Goal: Task Accomplishment & Management: Complete application form

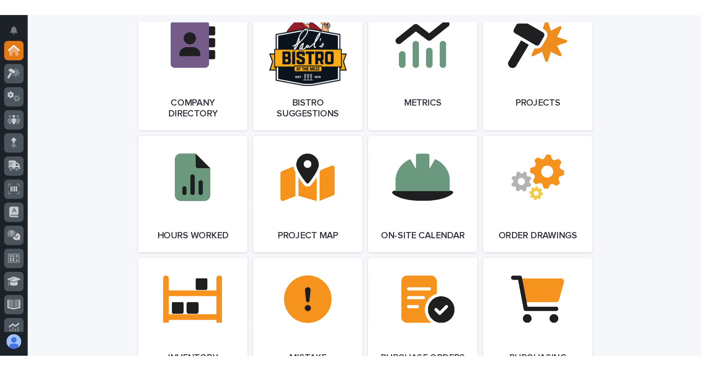
scroll to position [751, 0]
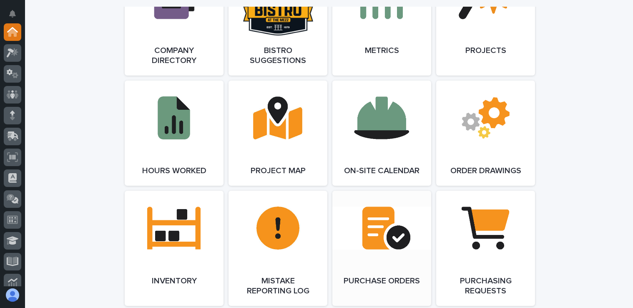
click at [392, 251] on link "Open Link" at bounding box center [381, 248] width 99 height 115
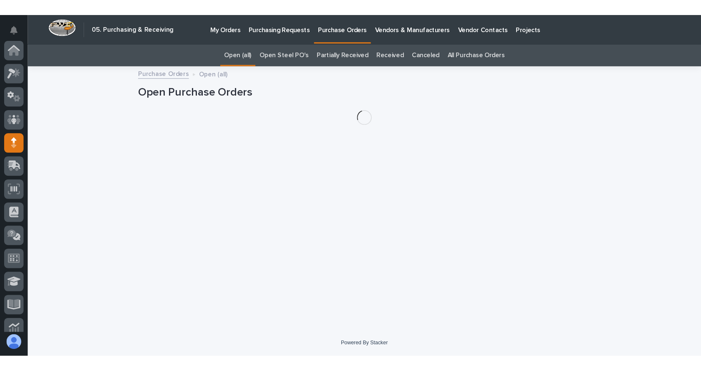
scroll to position [83, 0]
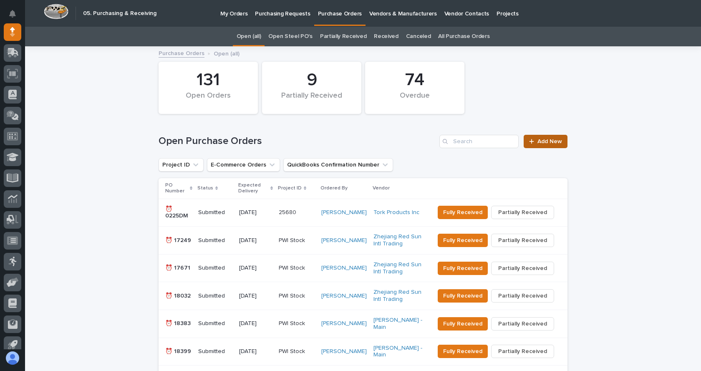
click at [542, 140] on span "Add New" at bounding box center [549, 141] width 25 height 6
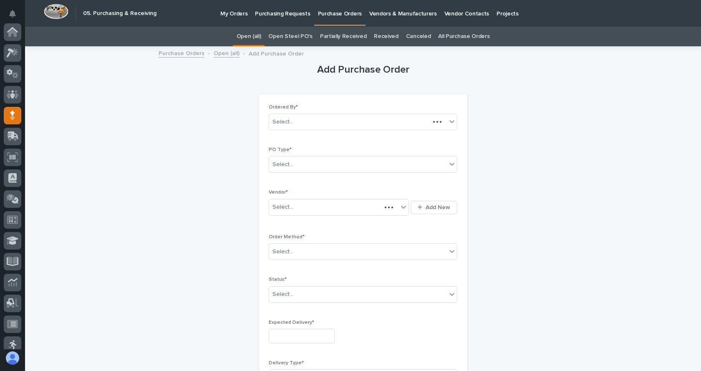
scroll to position [83, 0]
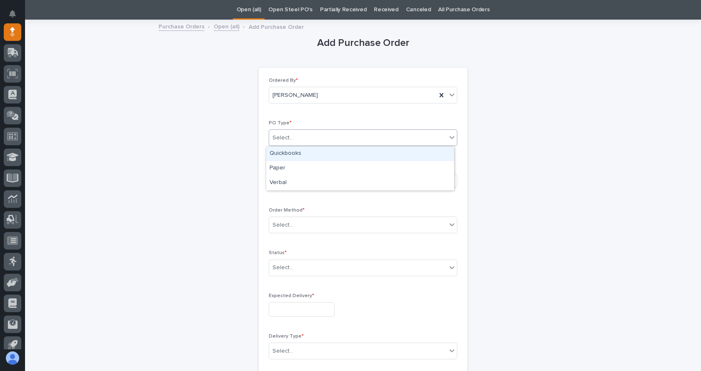
click at [327, 134] on div "Select..." at bounding box center [357, 138] width 177 height 14
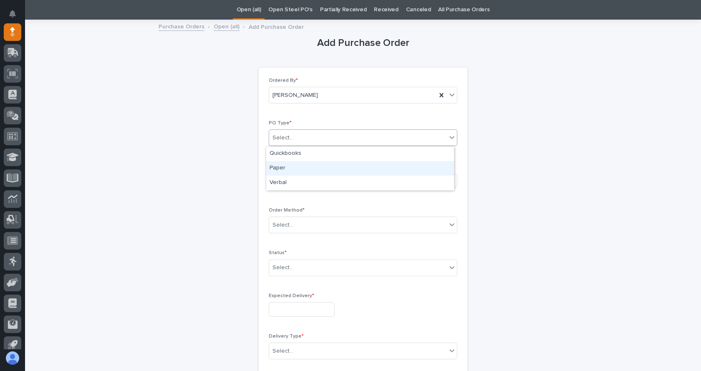
click at [277, 170] on div "Paper" at bounding box center [360, 168] width 188 height 15
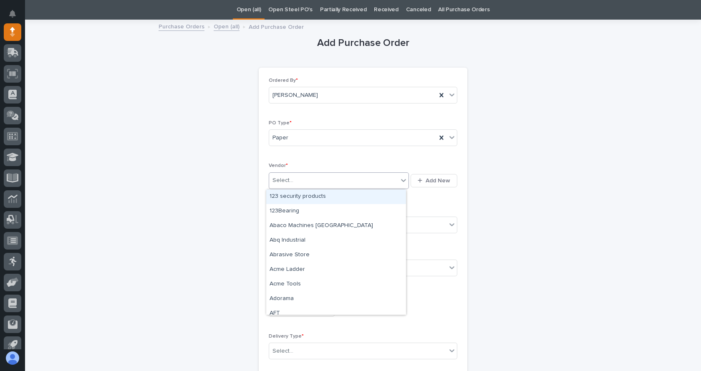
click at [306, 182] on div "Select..." at bounding box center [333, 180] width 129 height 14
type input "**"
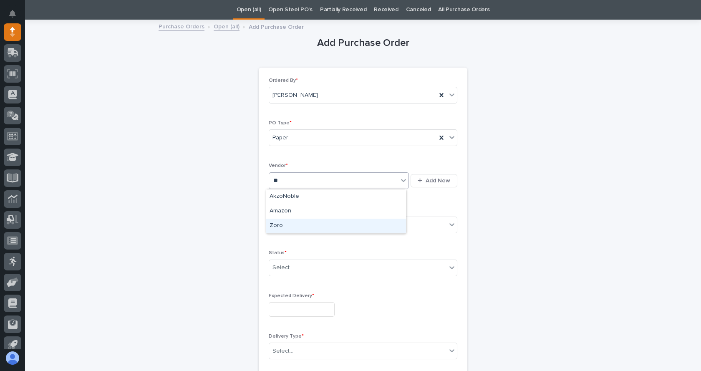
click at [280, 223] on div "Zoro" at bounding box center [336, 226] width 140 height 15
click at [280, 223] on div "Select..." at bounding box center [282, 225] width 21 height 9
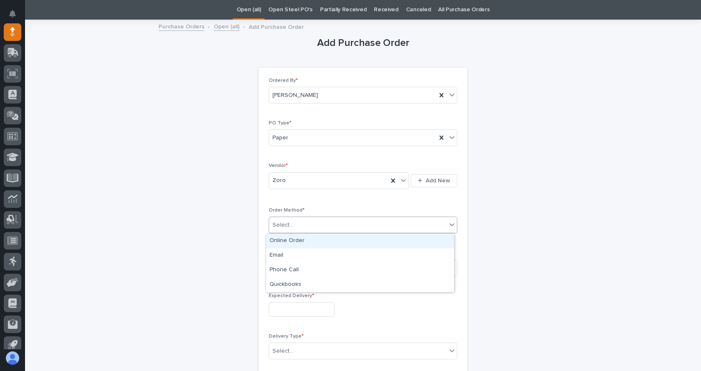
click at [291, 243] on div "Online Order" at bounding box center [360, 241] width 188 height 15
click at [303, 269] on div "Select..." at bounding box center [357, 268] width 177 height 14
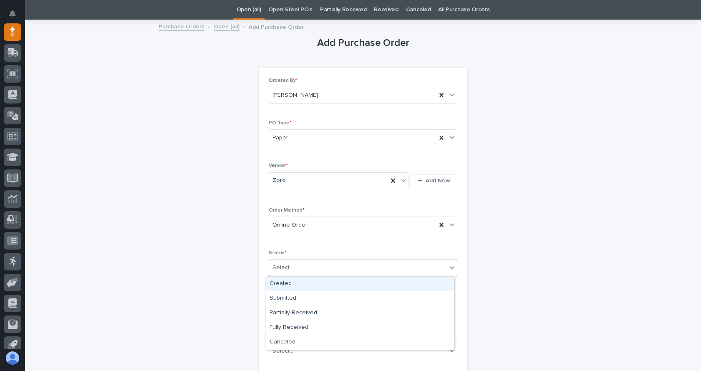
click at [296, 285] on div "Created" at bounding box center [360, 283] width 188 height 15
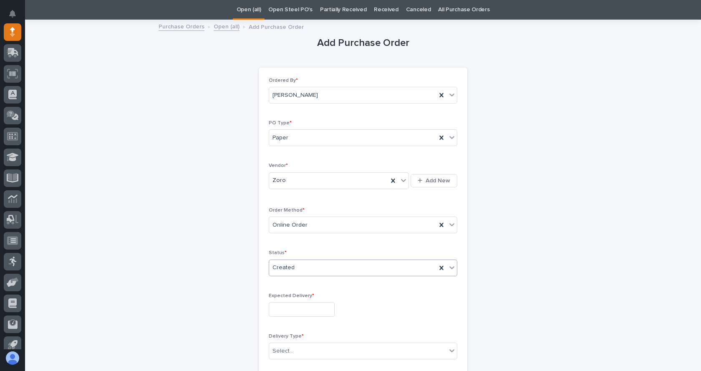
click at [304, 307] on input "text" at bounding box center [302, 309] width 66 height 15
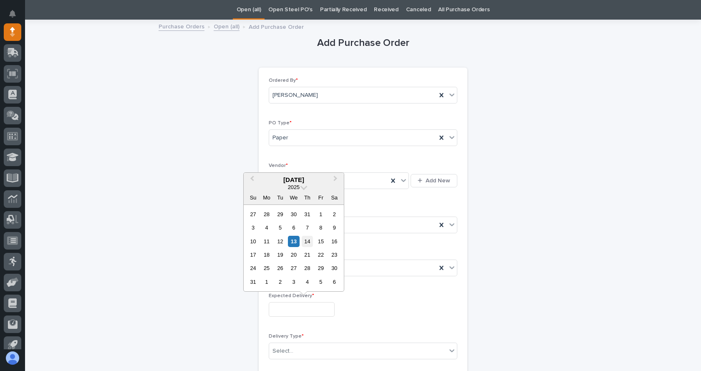
click at [309, 244] on div "14" at bounding box center [306, 241] width 11 height 11
type input "**********"
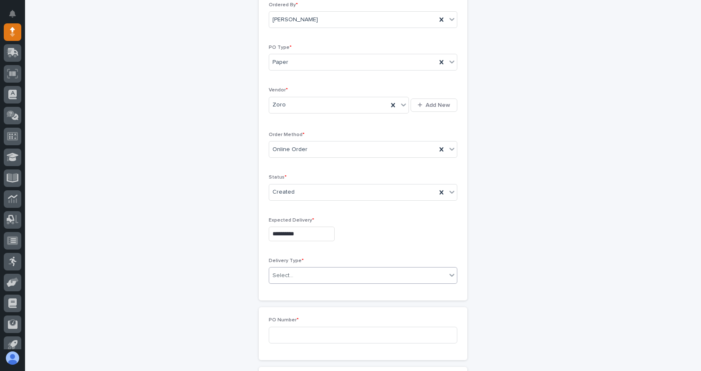
scroll to position [110, 0]
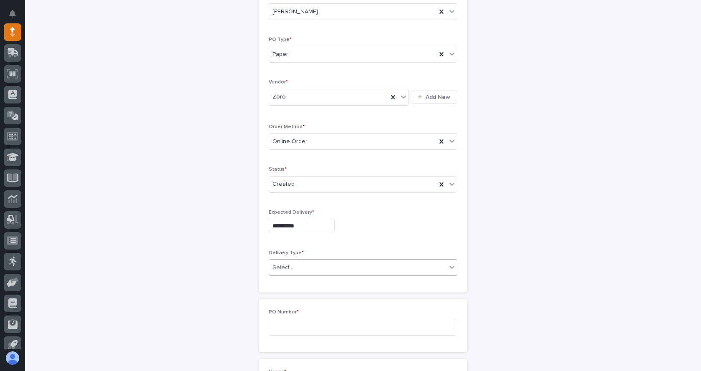
click at [316, 268] on div "Select..." at bounding box center [357, 268] width 177 height 14
click at [294, 283] on div "Deliver to PWI" at bounding box center [360, 283] width 188 height 15
click at [306, 307] on input at bounding box center [363, 327] width 188 height 17
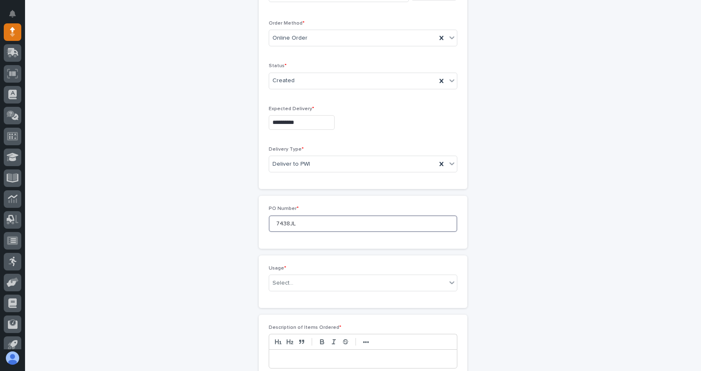
scroll to position [235, 0]
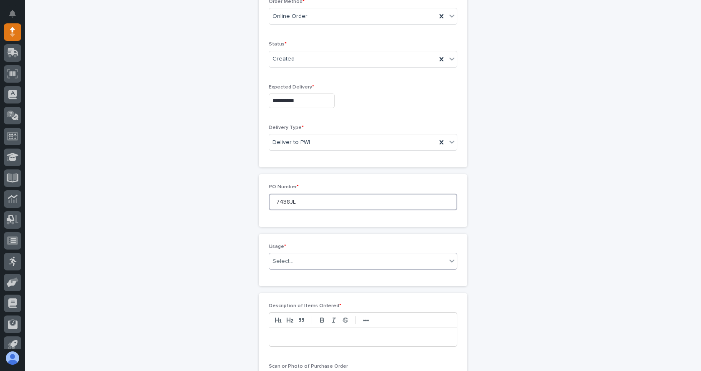
type input "7438JL"
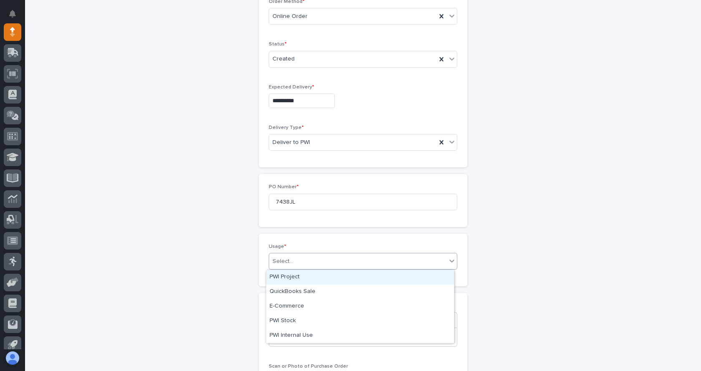
click at [289, 260] on div "Select..." at bounding box center [282, 261] width 21 height 9
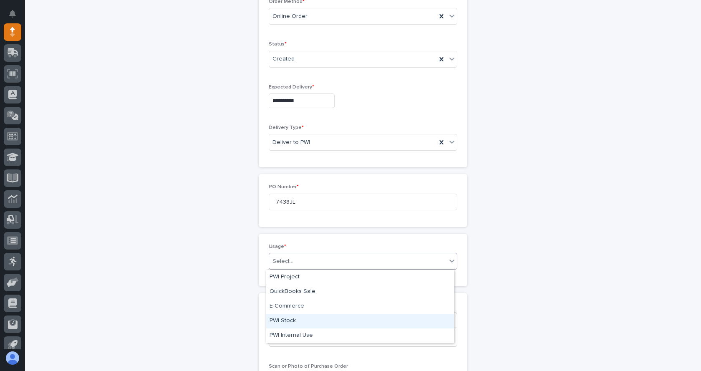
click at [284, 307] on div "PWI Stock" at bounding box center [360, 321] width 188 height 15
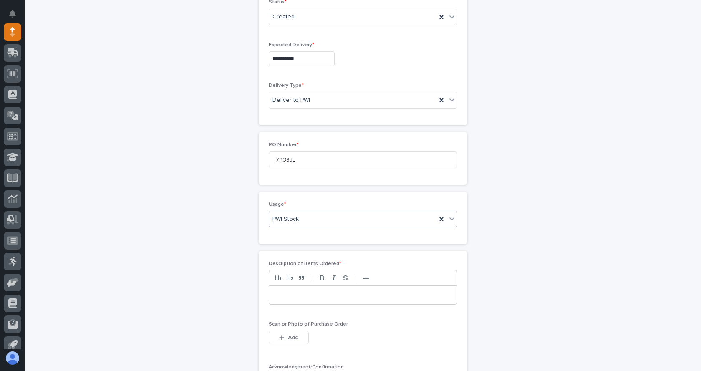
scroll to position [319, 0]
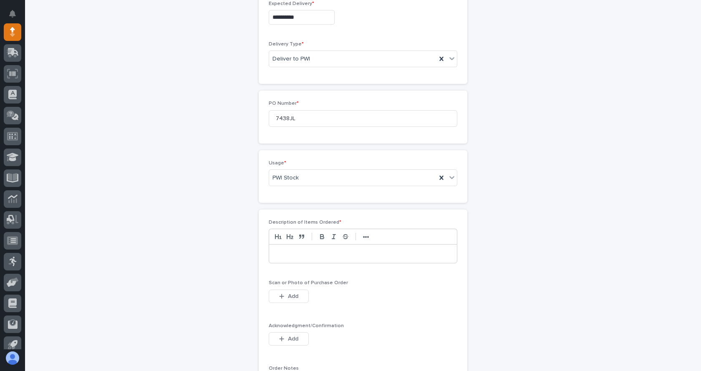
click at [328, 256] on p at bounding box center [362, 253] width 175 height 8
click at [310, 254] on p at bounding box center [362, 253] width 175 height 8
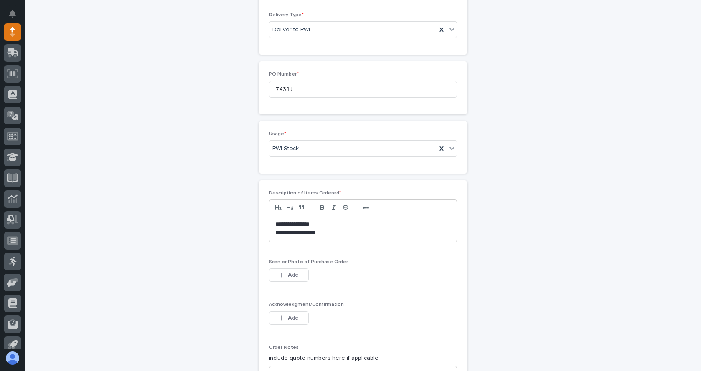
scroll to position [360, 0]
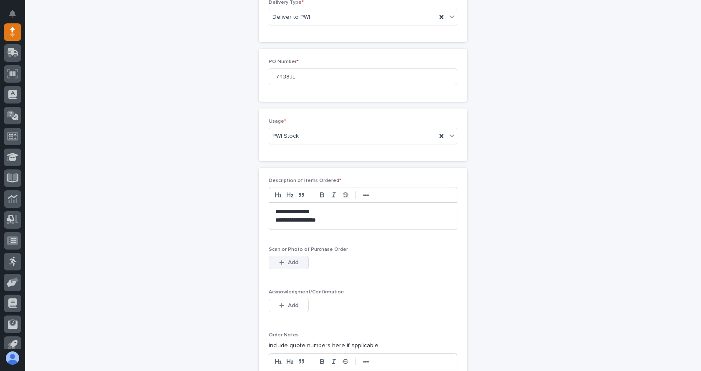
click at [274, 263] on button "Add" at bounding box center [289, 262] width 40 height 13
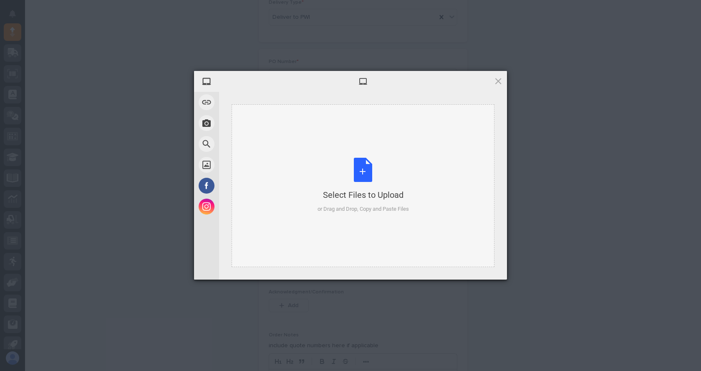
click at [335, 195] on div "Select Files to Upload" at bounding box center [362, 195] width 91 height 12
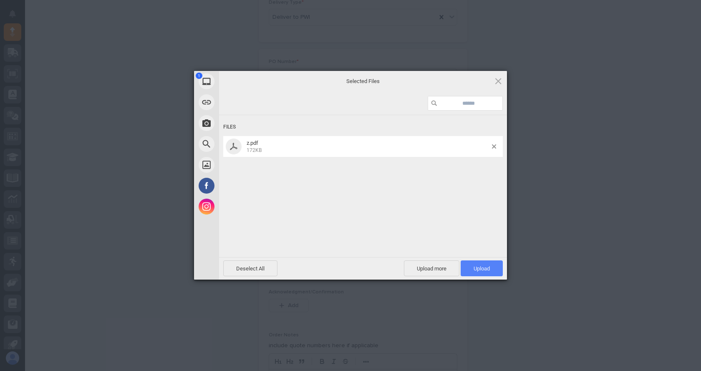
click at [477, 269] on span "Upload 1" at bounding box center [481, 268] width 16 height 6
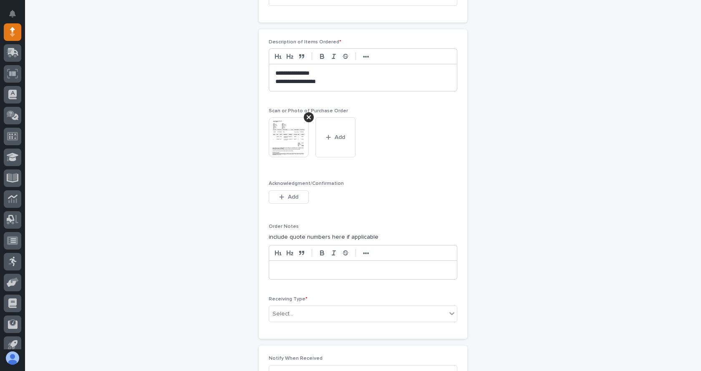
scroll to position [542, 0]
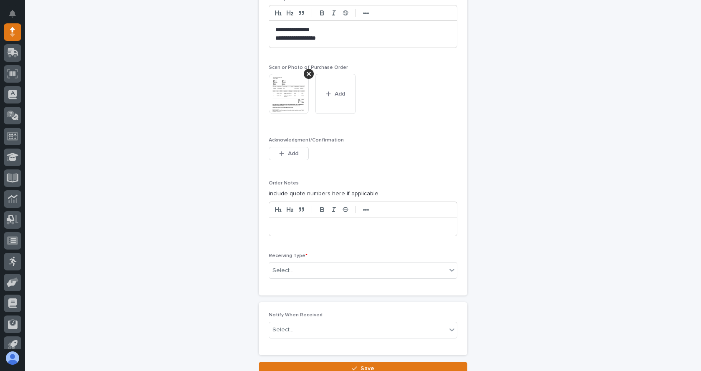
click at [323, 228] on p at bounding box center [362, 226] width 175 height 8
click at [328, 266] on div "Select..." at bounding box center [357, 271] width 177 height 14
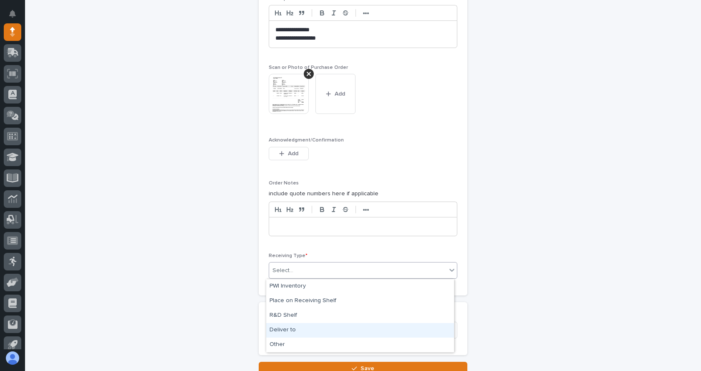
click at [286, 307] on div "Deliver to" at bounding box center [360, 330] width 188 height 15
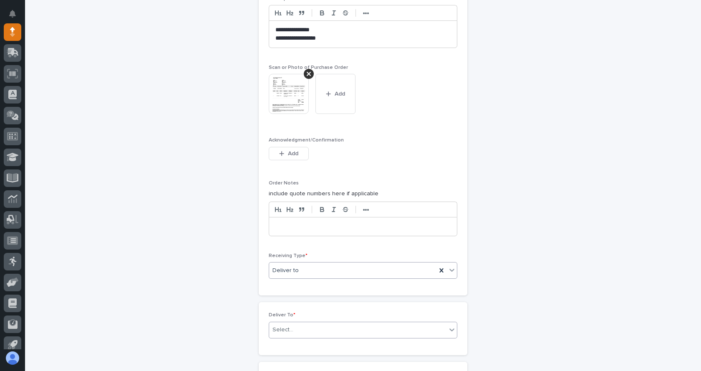
click at [292, 307] on div "Select..." at bounding box center [357, 330] width 177 height 14
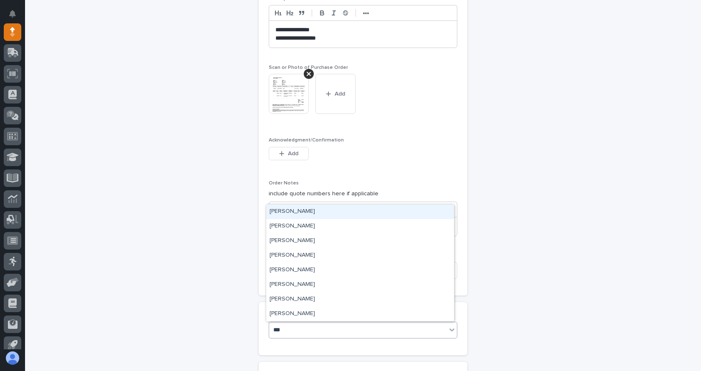
type input "****"
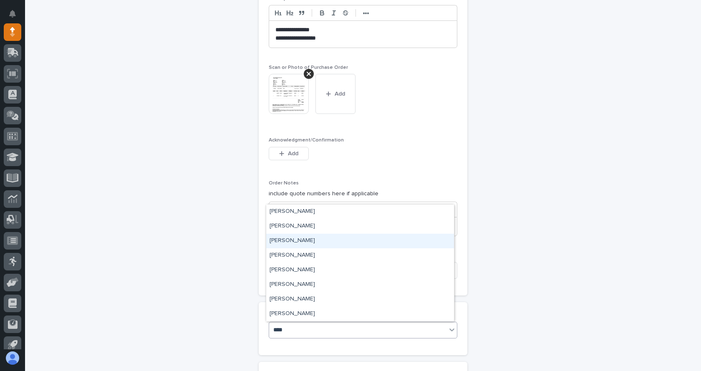
click at [292, 241] on div "[PERSON_NAME]" at bounding box center [360, 241] width 188 height 15
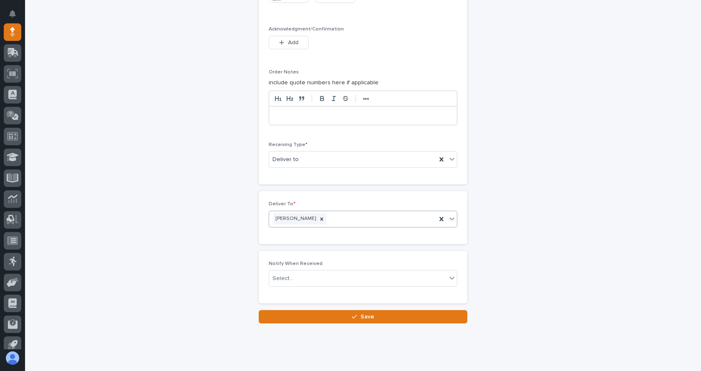
scroll to position [667, 0]
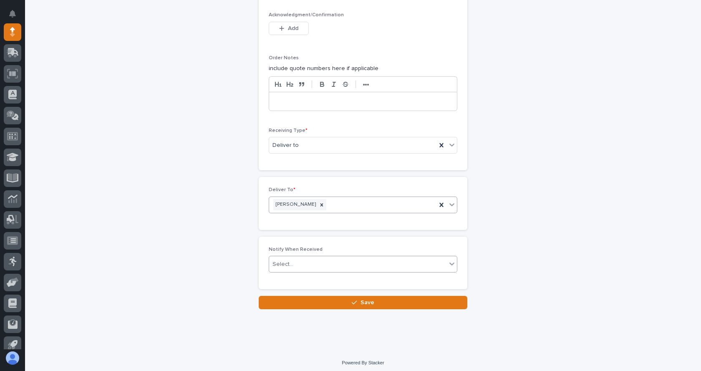
click at [304, 260] on div "Select..." at bounding box center [357, 264] width 177 height 14
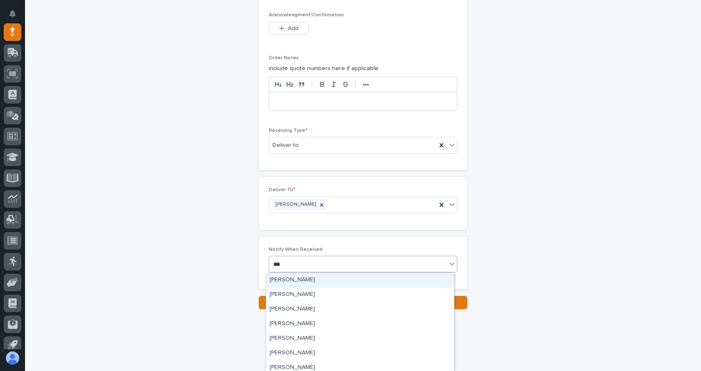
type input "****"
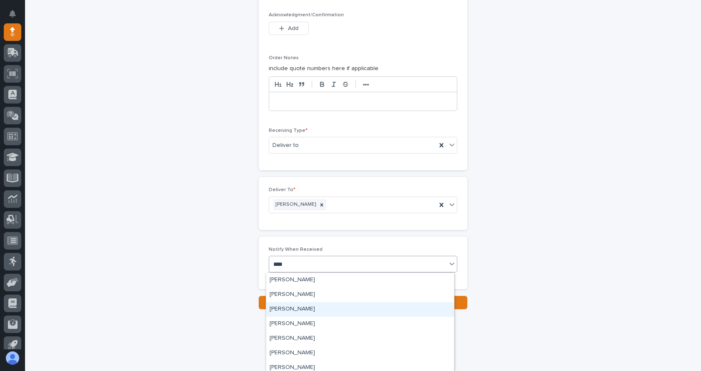
click at [296, 307] on div "[PERSON_NAME]" at bounding box center [360, 309] width 188 height 15
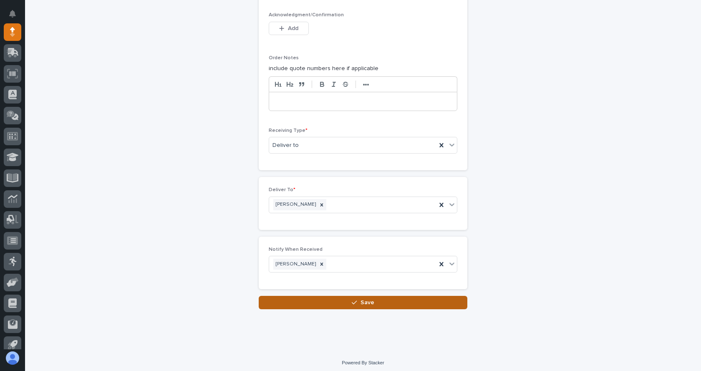
click at [367, 303] on span "Save" at bounding box center [367, 302] width 14 height 6
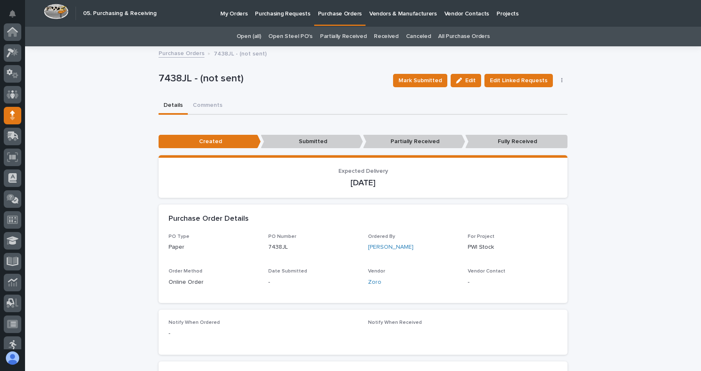
scroll to position [83, 0]
